Goal: Download file/media

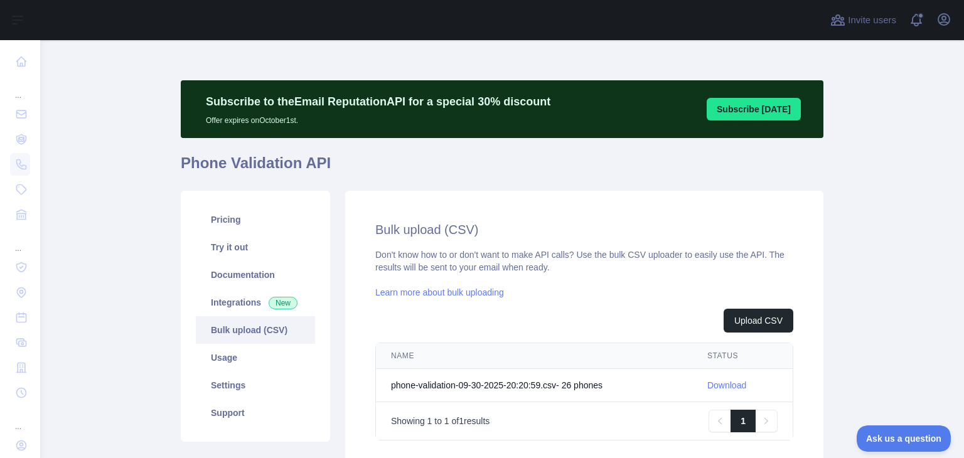
click at [723, 380] on link "Download" at bounding box center [726, 385] width 39 height 10
click at [567, 385] on td "phone-validation-09-30-2025-20:20:59.csv - 26 phone s" at bounding box center [534, 385] width 316 height 33
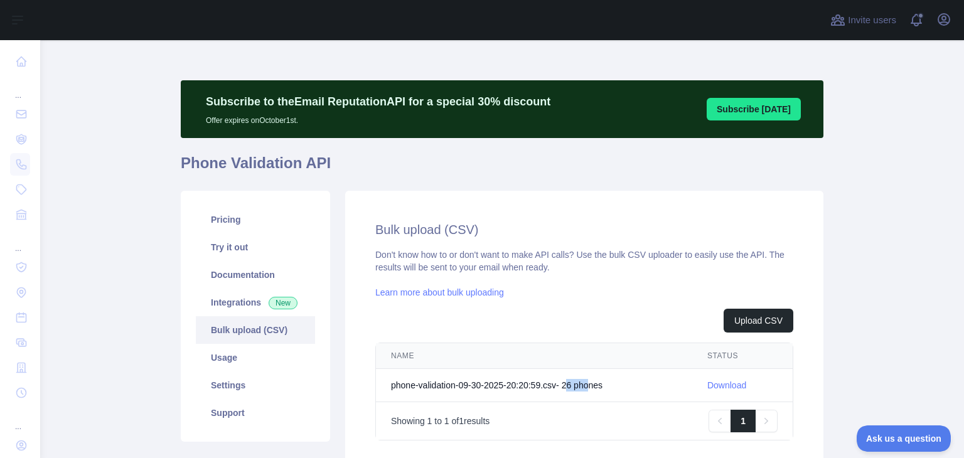
drag, startPoint x: 567, startPoint y: 385, endPoint x: 591, endPoint y: 385, distance: 23.2
click at [591, 385] on td "phone-validation-09-30-2025-20:20:59.csv - 26 phone s" at bounding box center [534, 385] width 316 height 33
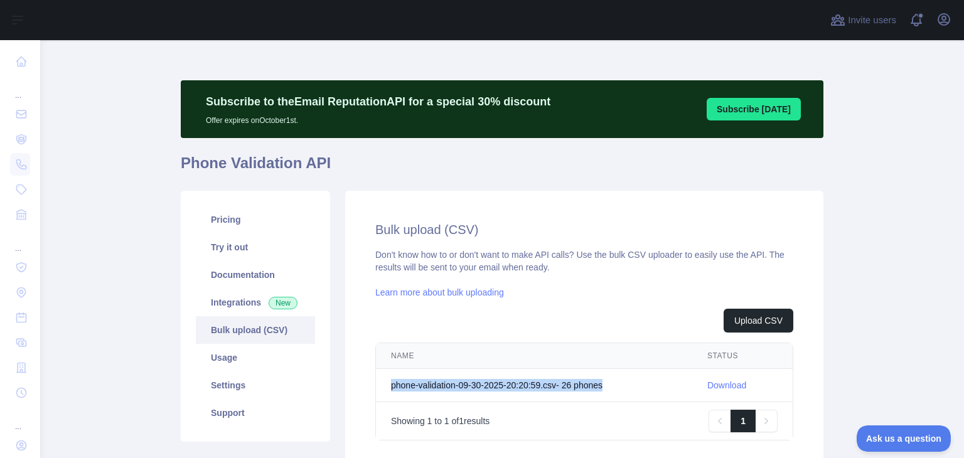
click at [591, 385] on td "phone-validation-09-30-2025-20:20:59.csv - 26 phone s" at bounding box center [534, 385] width 316 height 33
